Goal: Find specific page/section: Find specific page/section

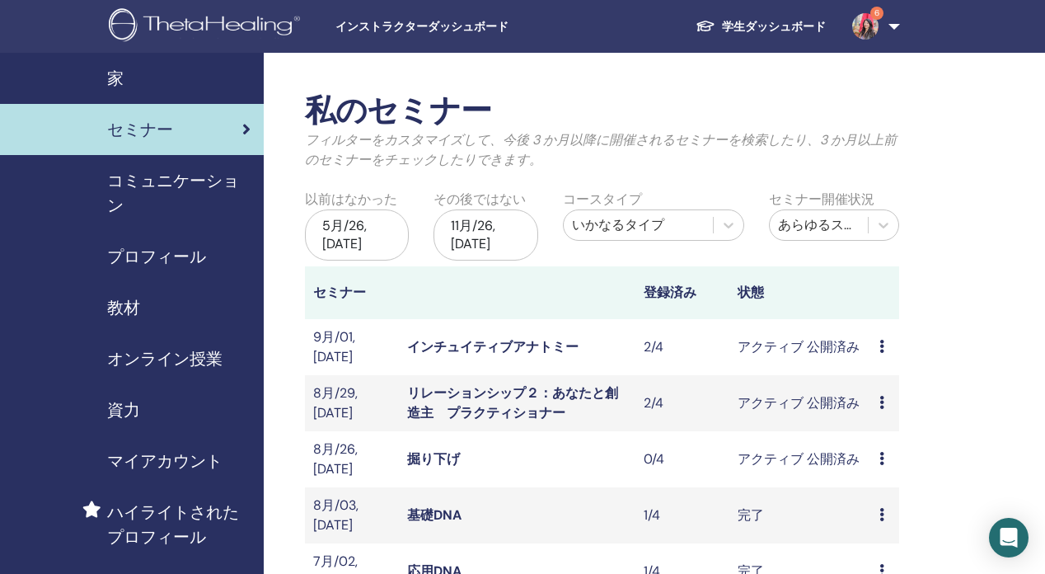
click at [449, 453] on link "掘り下げ" at bounding box center [433, 458] width 53 height 17
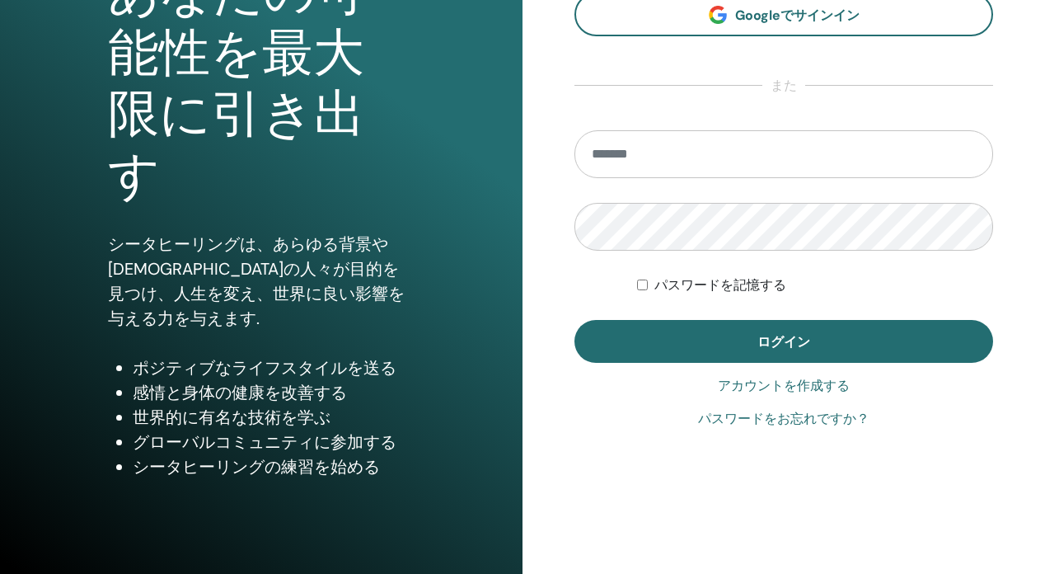
scroll to position [218, 0]
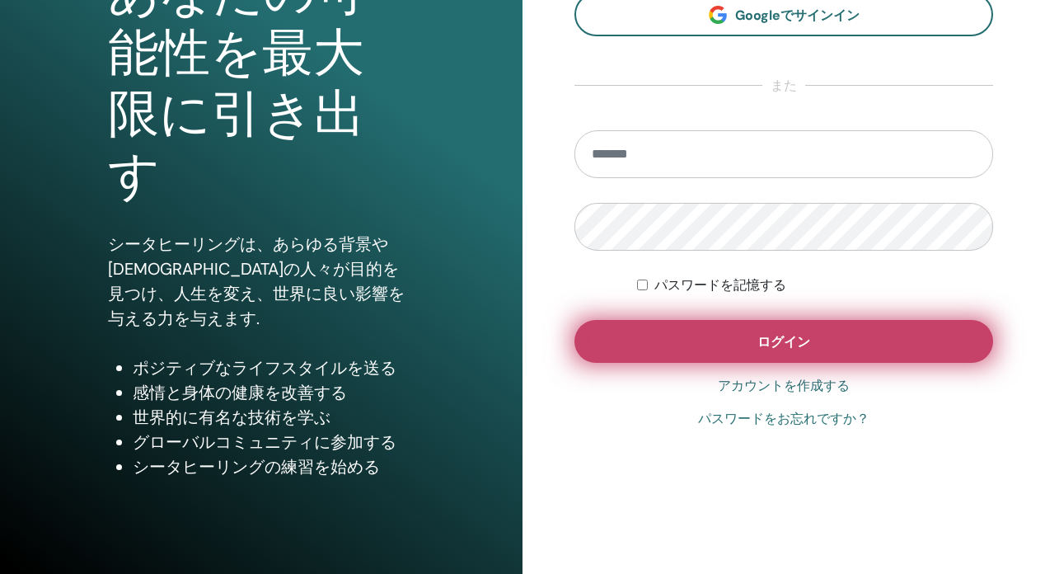
type input "**********"
click at [665, 355] on button "ログイン" at bounding box center [784, 341] width 419 height 43
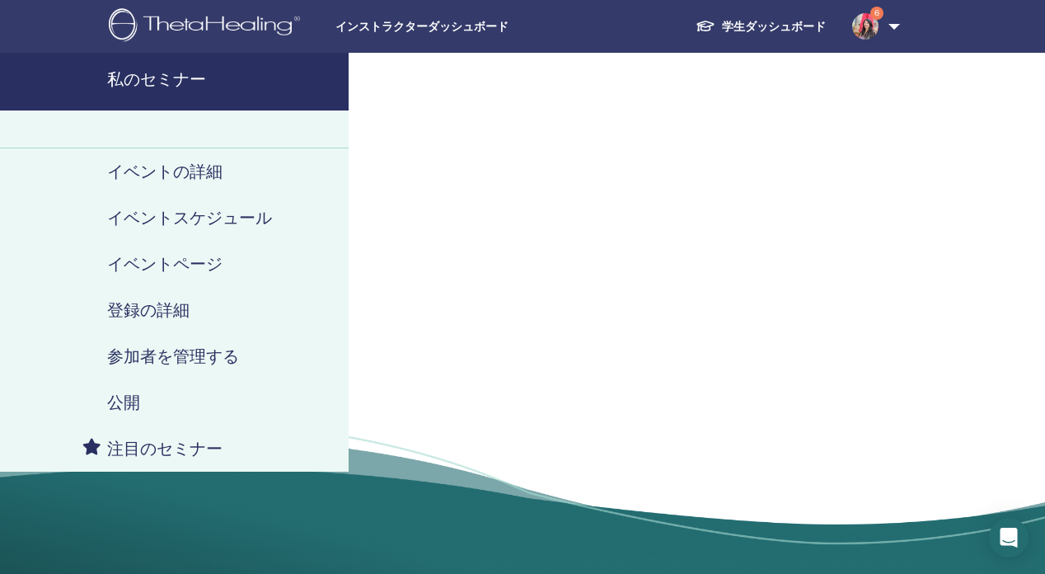
click at [453, 27] on span "インストラクターダッシュボード" at bounding box center [458, 26] width 247 height 17
click at [381, 30] on span "インストラクターダッシュボード" at bounding box center [458, 26] width 247 height 17
click at [856, 26] on img at bounding box center [865, 26] width 26 height 26
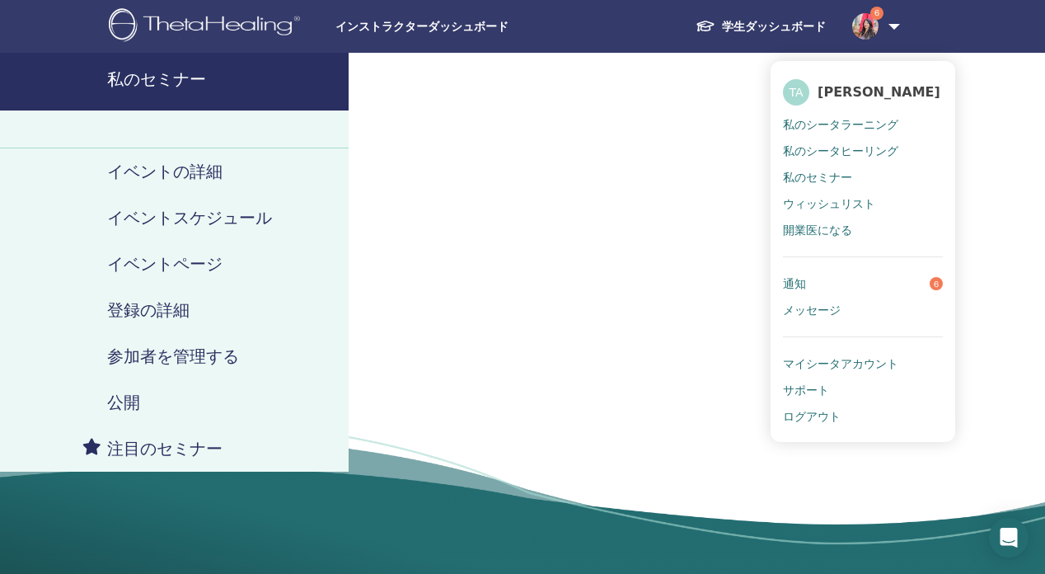
click at [823, 148] on span "私のシータヒーリング" at bounding box center [840, 150] width 115 height 15
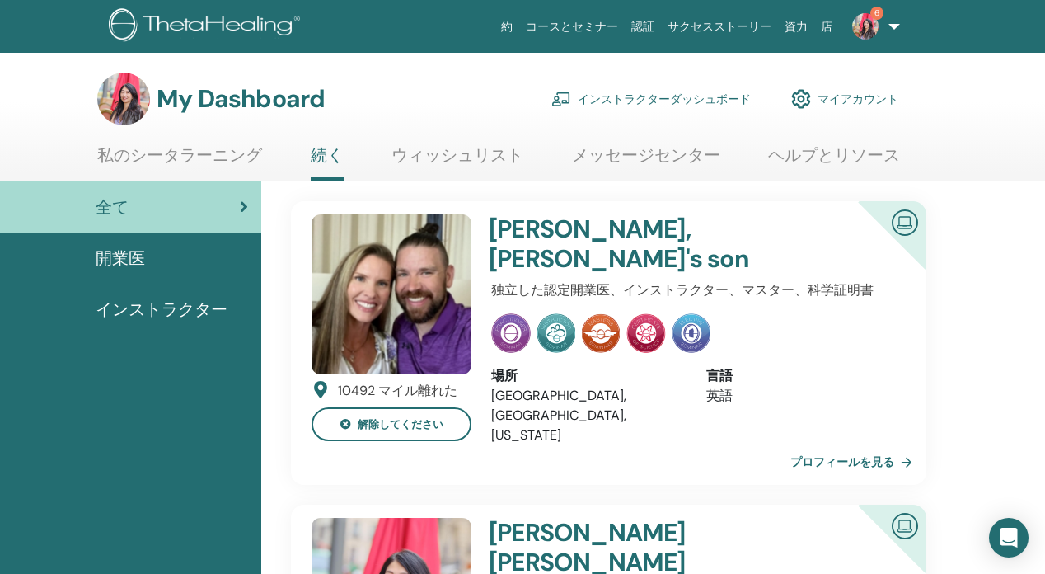
click at [643, 97] on link "インストラクターダッシュボード" at bounding box center [650, 99] width 199 height 36
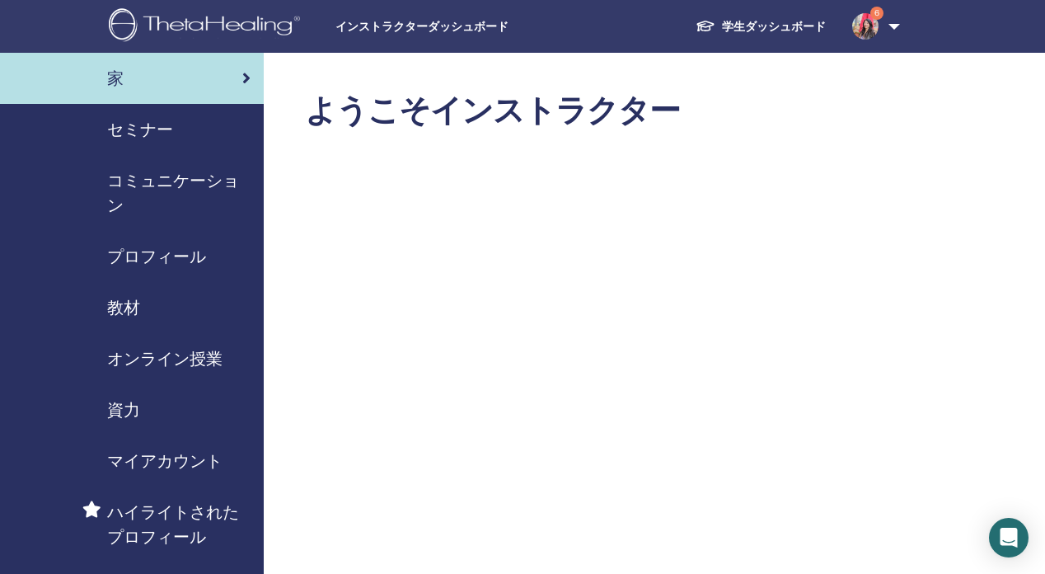
click at [148, 141] on span "セミナー" at bounding box center [140, 129] width 66 height 25
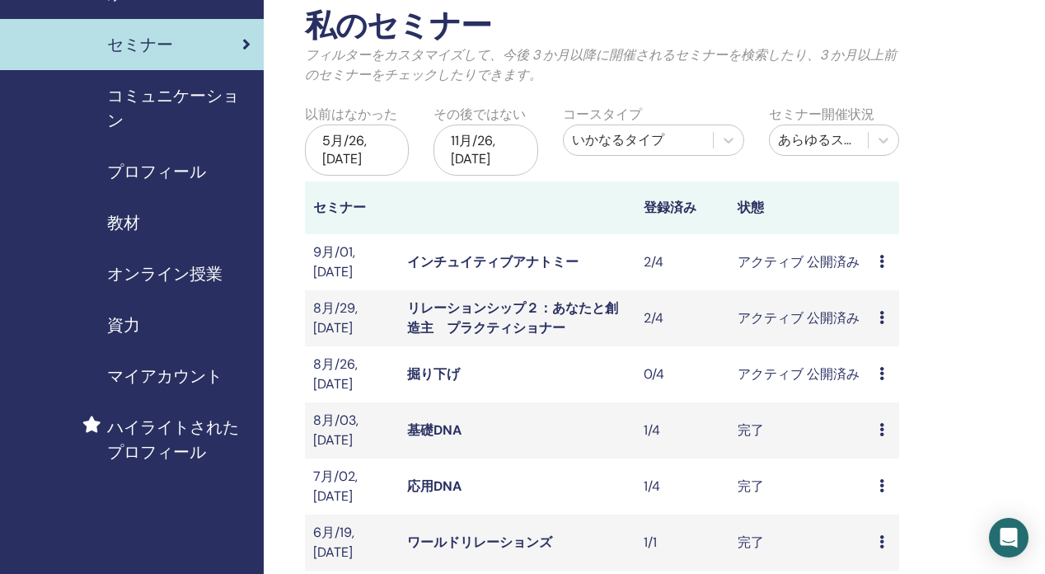
scroll to position [86, 0]
click at [429, 372] on link "掘り下げ" at bounding box center [433, 372] width 53 height 17
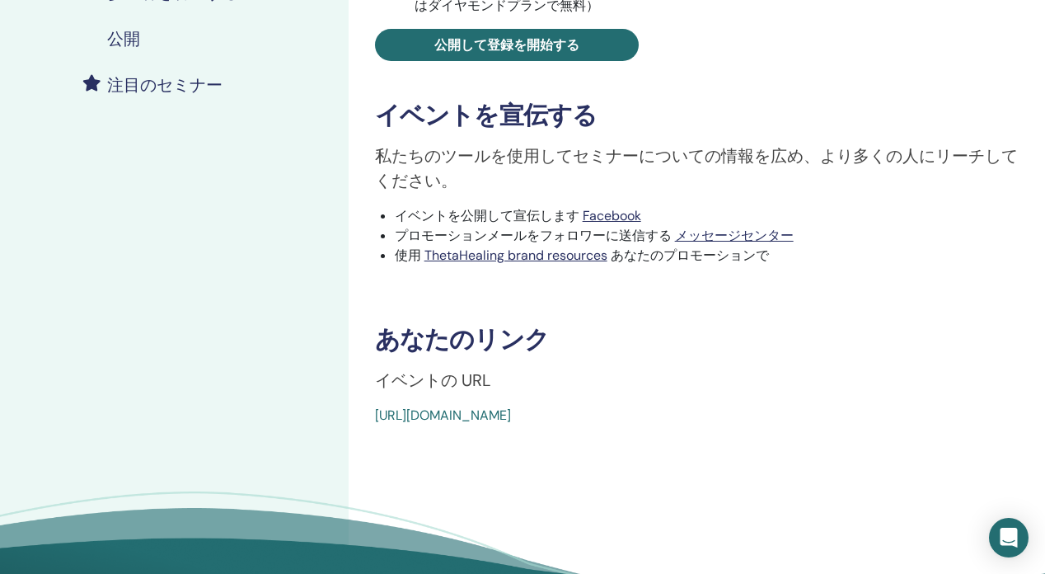
scroll to position [415, 0]
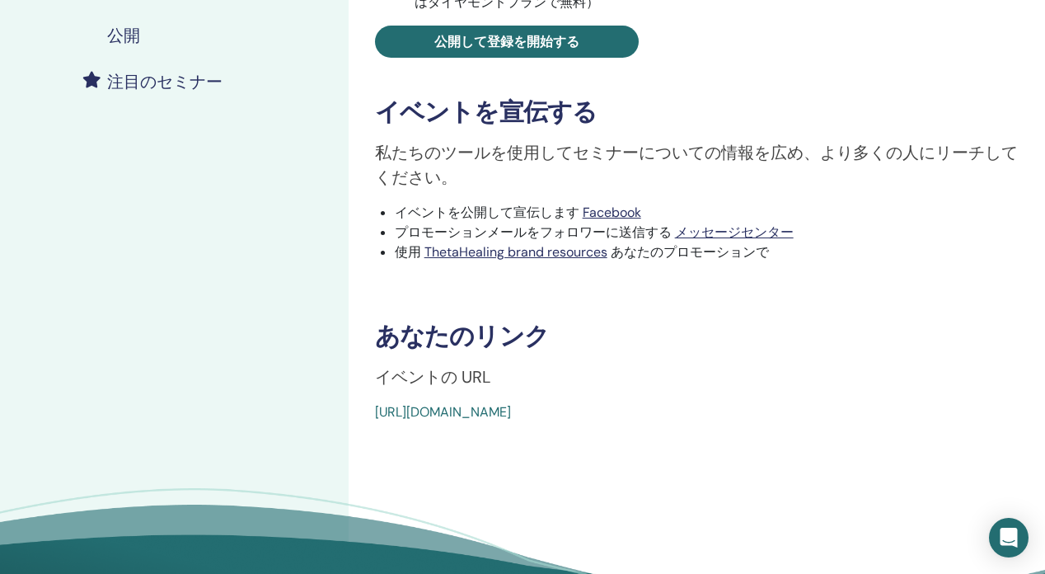
click at [511, 411] on link "https://www.thetahealing.com/seminar-373988-details.html" at bounding box center [443, 411] width 136 height 17
